Goal: Navigation & Orientation: Find specific page/section

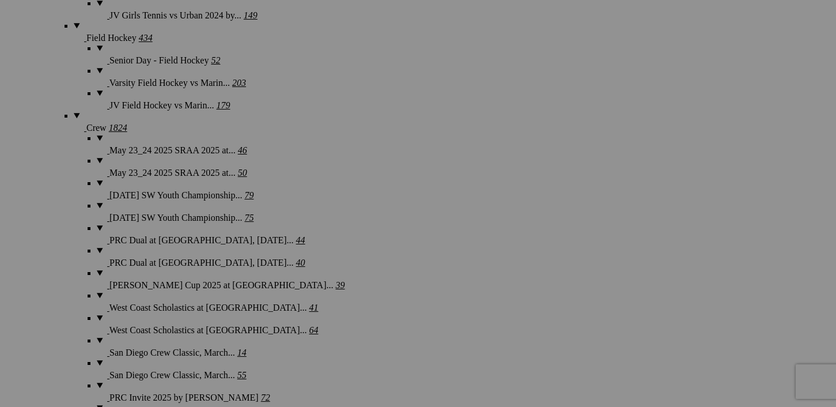
scroll to position [5582, 0]
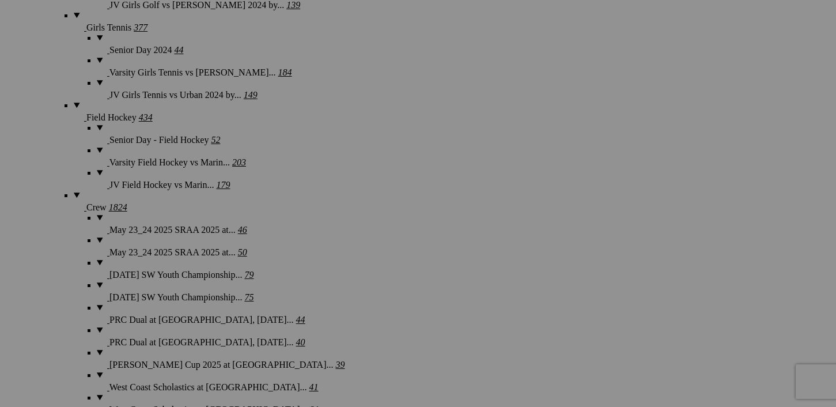
scroll to position [5520, 0]
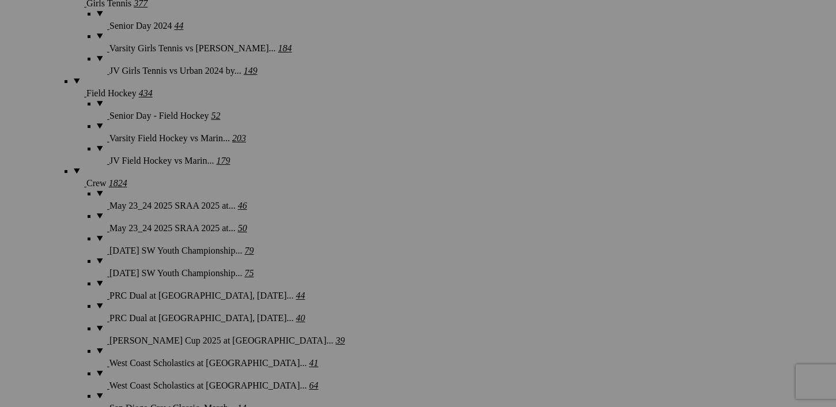
scroll to position [5545, 0]
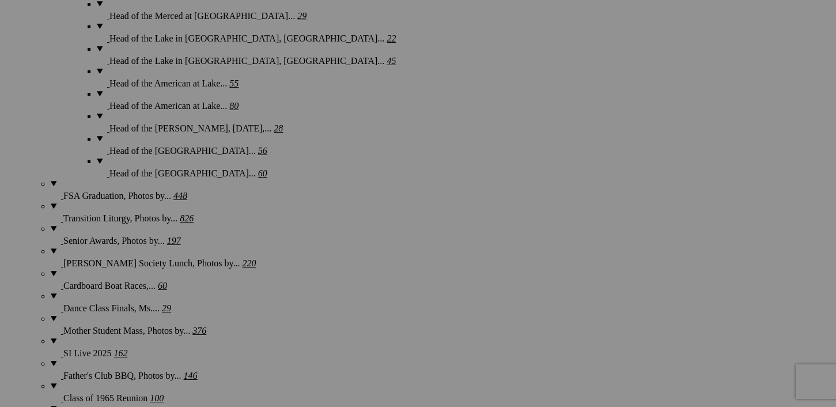
scroll to position [6276, 0]
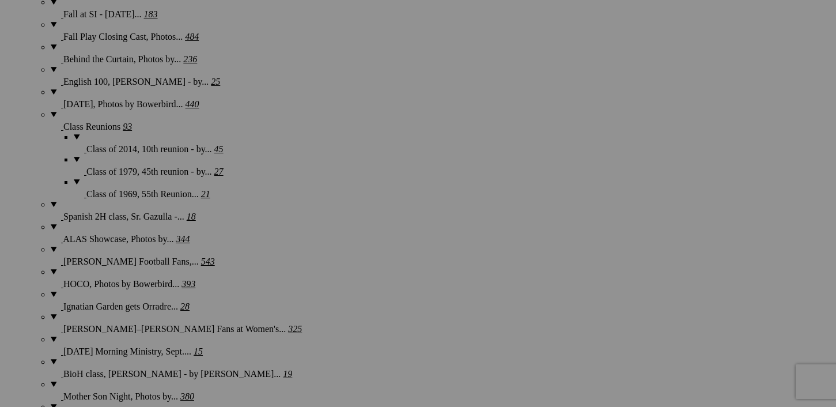
scroll to position [8218, 0]
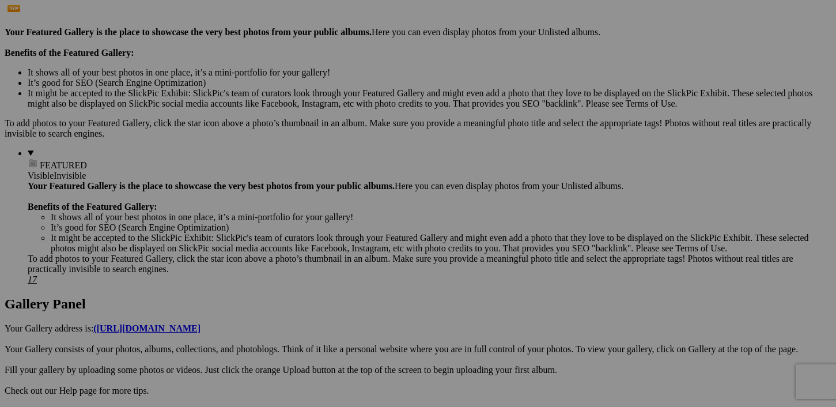
scroll to position [0, 0]
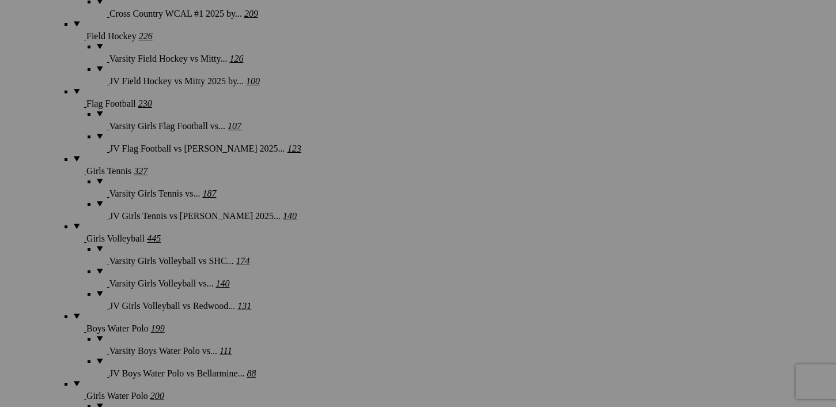
scroll to position [1270, 0]
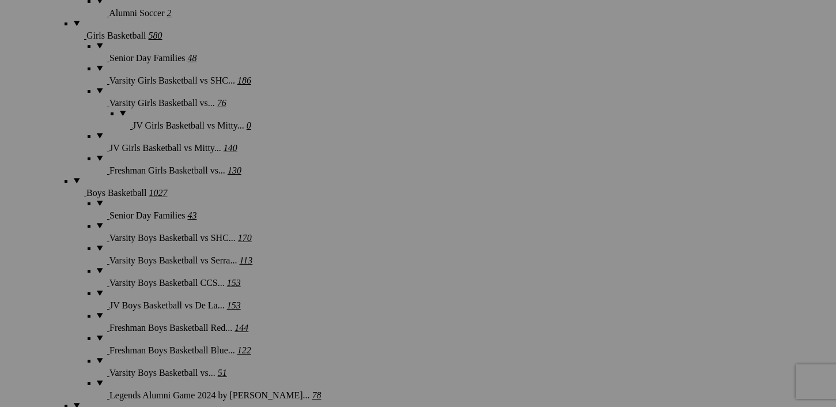
scroll to position [4141, 0]
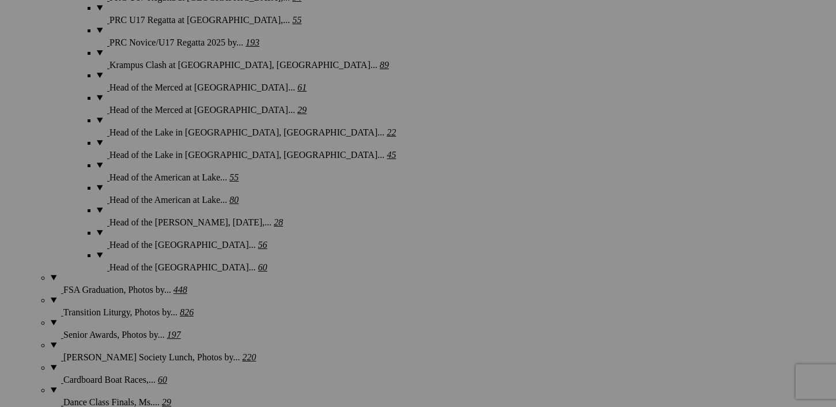
scroll to position [6180, 0]
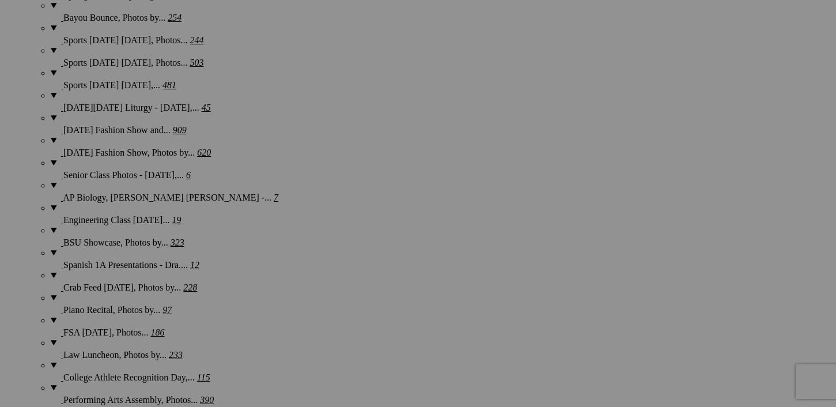
scroll to position [7123, 0]
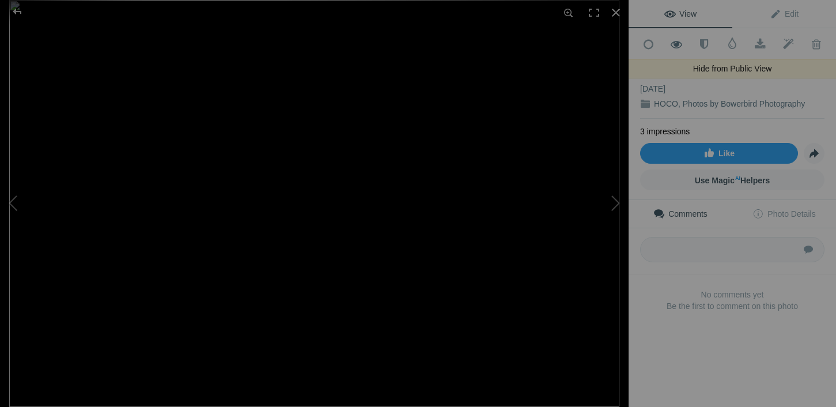
click at [678, 42] on span at bounding box center [676, 45] width 28 height 12
click at [20, 10] on div at bounding box center [17, 11] width 41 height 23
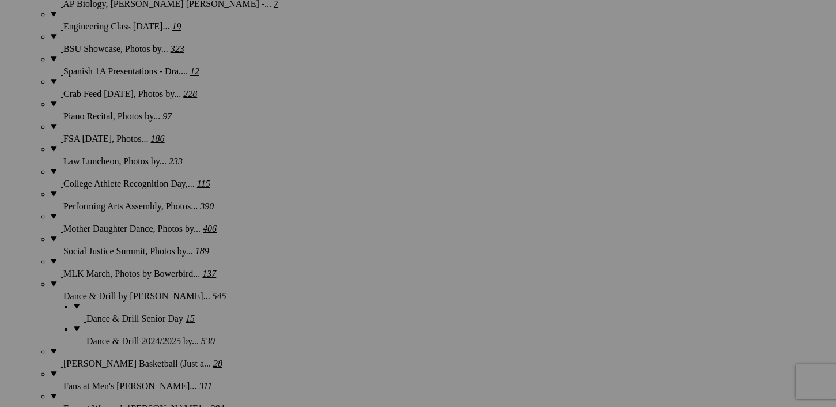
scroll to position [7317, 0]
